Goal: Complete application form

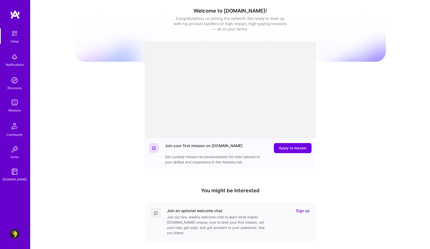
click at [18, 105] on img at bounding box center [15, 103] width 10 height 10
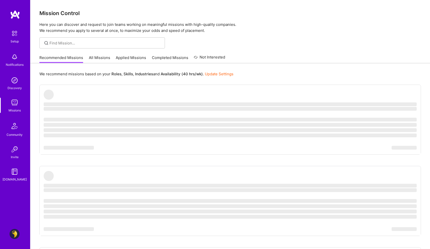
click at [135, 59] on link "Applied Missions" at bounding box center [131, 59] width 30 height 8
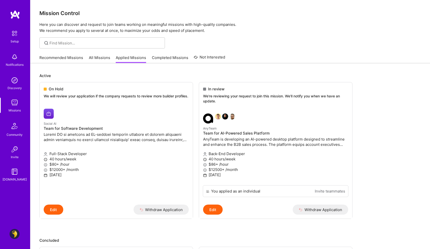
click at [57, 56] on link "Recommended Missions" at bounding box center [61, 59] width 44 height 8
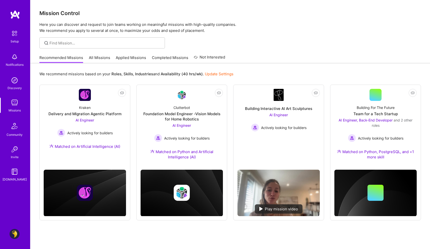
scroll to position [14, 0]
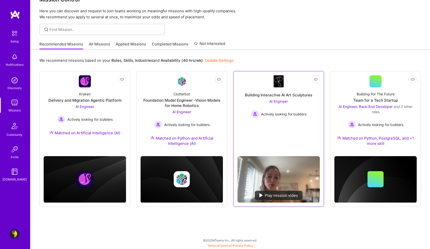
click at [305, 127] on link "Not Interested Building Interactive AI Art Sculptures AI Engineer Actively look…" at bounding box center [279, 113] width 82 height 77
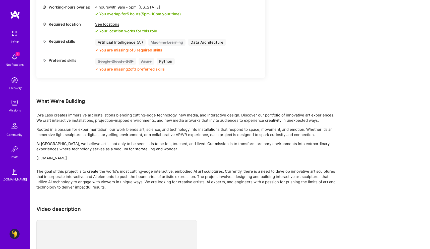
scroll to position [303, 0]
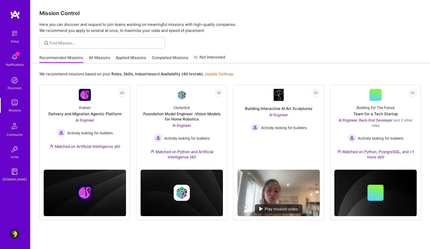
click at [14, 57] on img at bounding box center [15, 57] width 10 height 10
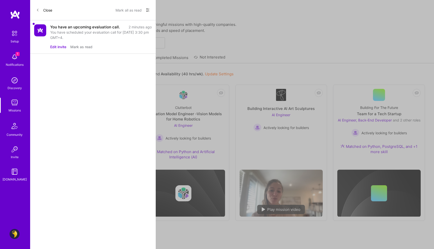
click at [85, 48] on button "Mark as read" at bounding box center [81, 46] width 22 height 5
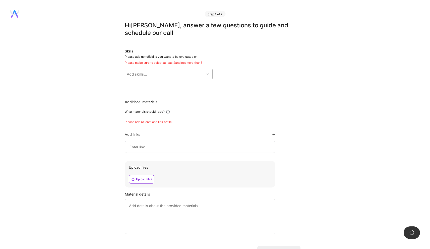
click at [162, 72] on div "Add skills..." at bounding box center [165, 74] width 80 height 10
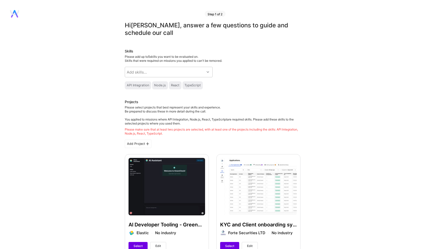
click at [162, 61] on span "Skills that were required on missions you applied to can't be removed." at bounding box center [173, 61] width 97 height 4
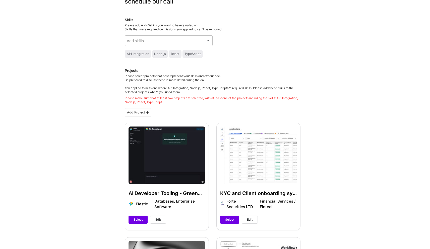
scroll to position [59, 0]
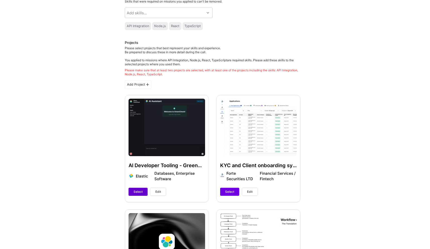
click at [140, 193] on span "Select" at bounding box center [138, 192] width 9 height 5
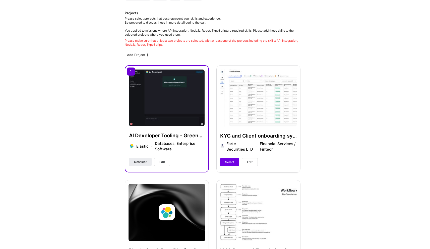
scroll to position [0, 0]
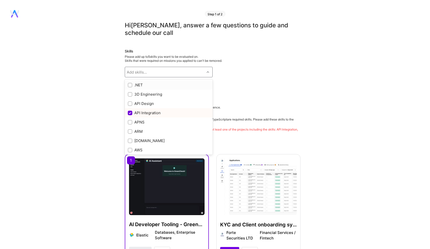
click at [190, 70] on div "Add skills..." at bounding box center [165, 72] width 80 height 10
type input "ai"
click at [128, 103] on div at bounding box center [130, 103] width 5 height 5
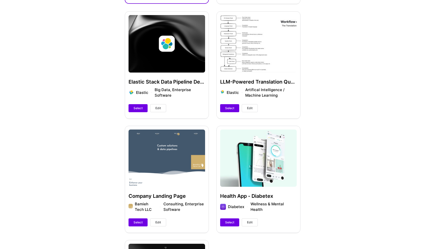
scroll to position [273, 0]
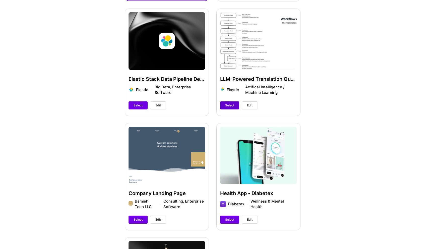
click at [228, 106] on span "Select" at bounding box center [229, 105] width 9 height 5
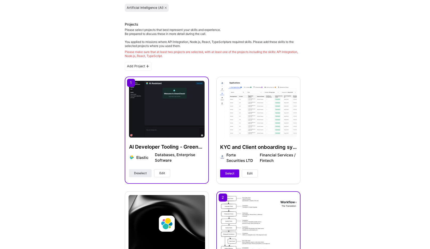
scroll to position [93, 0]
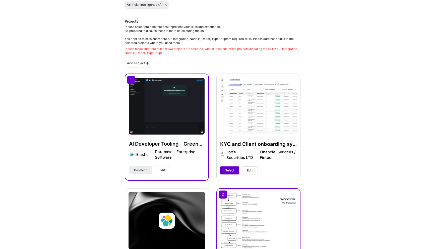
click at [226, 174] on button "Select" at bounding box center [229, 171] width 19 height 8
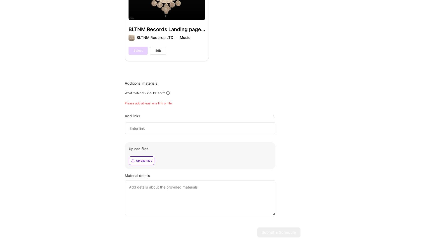
scroll to position [551, 0]
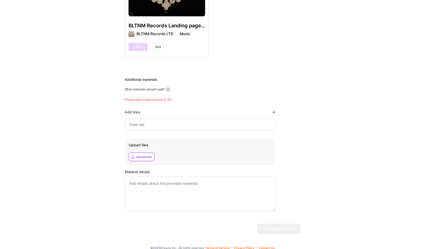
click at [153, 122] on input at bounding box center [200, 125] width 142 height 6
paste input "http://github.com/bamieh"
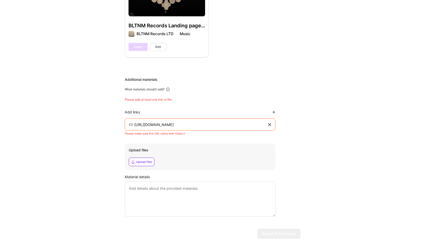
click at [151, 182] on textarea at bounding box center [200, 199] width 151 height 35
click at [166, 188] on textarea at bounding box center [200, 199] width 151 height 35
click at [185, 122] on input "http://github.com/bamieh" at bounding box center [201, 125] width 134 height 6
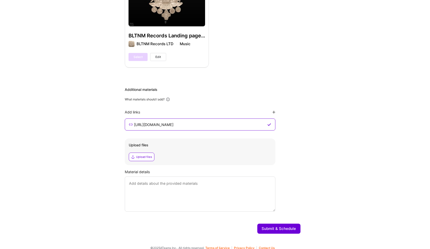
type input "https://github.com/bamieh"
click at [178, 193] on textarea at bounding box center [200, 194] width 151 height 35
type textarea "Github URL for open source projects and OSS contributions (NodeJS, MochaJS, Jup…"
click at [294, 224] on button "Submit & Schedule" at bounding box center [279, 229] width 43 height 10
